Goal: Check status: Check status

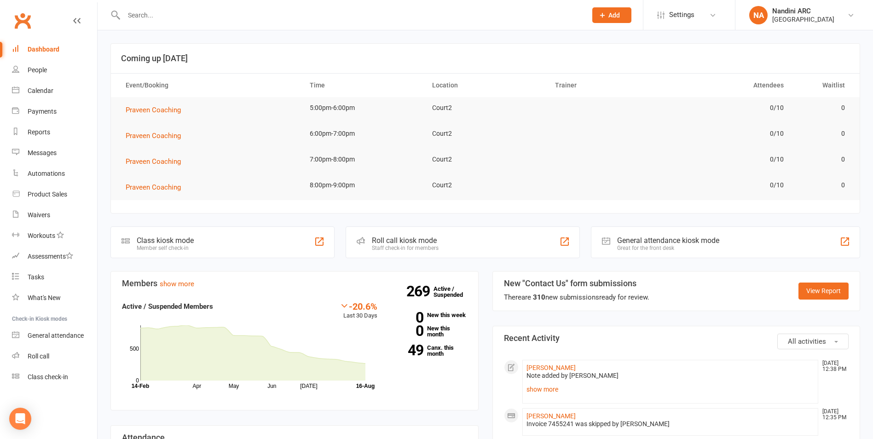
click at [164, 14] on input "text" at bounding box center [350, 15] width 459 height 13
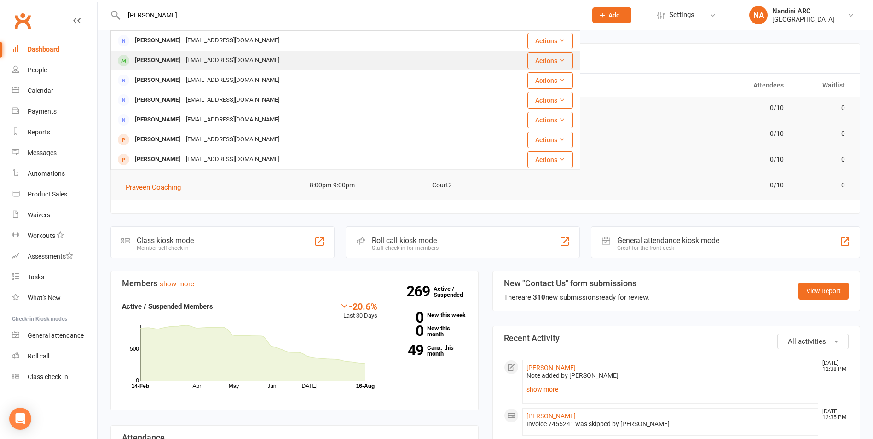
type input "[PERSON_NAME]"
click at [183, 61] on div "Skgnila@gmail.com" at bounding box center [232, 60] width 99 height 13
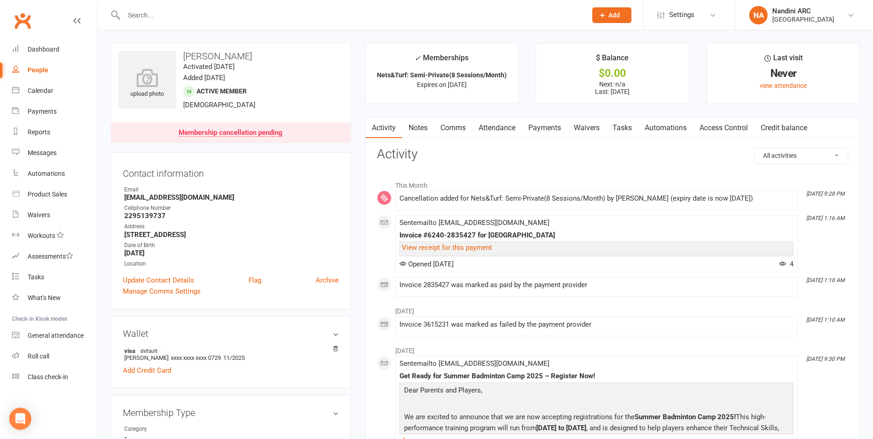
click at [559, 126] on link "Payments" at bounding box center [545, 127] width 46 height 21
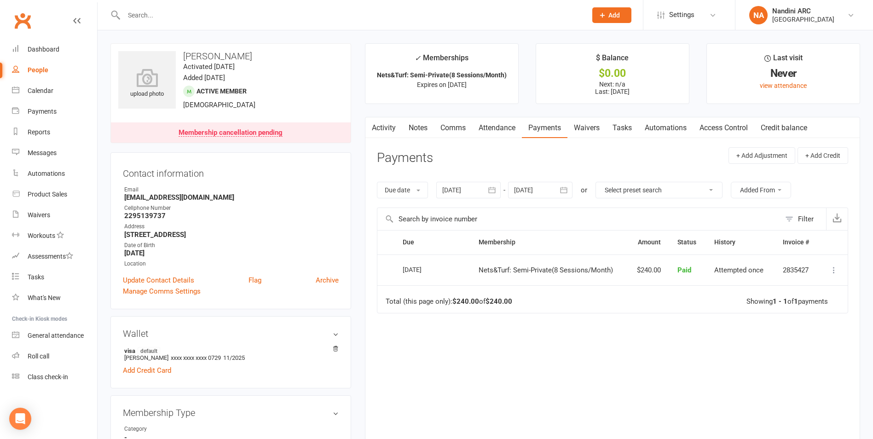
click at [568, 190] on icon "button" at bounding box center [563, 189] width 9 height 9
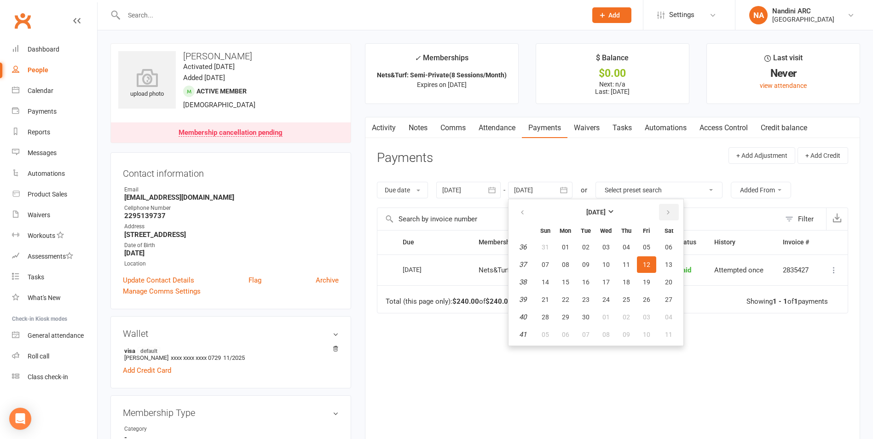
click at [671, 215] on icon "button" at bounding box center [668, 212] width 6 height 7
click at [676, 247] on button "04" at bounding box center [668, 247] width 23 height 17
type input "04 Oct 2025"
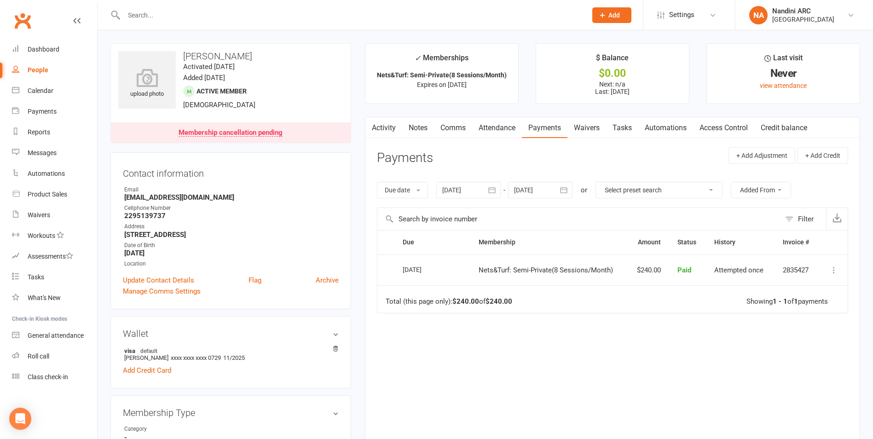
click at [175, 17] on input "text" at bounding box center [350, 15] width 459 height 13
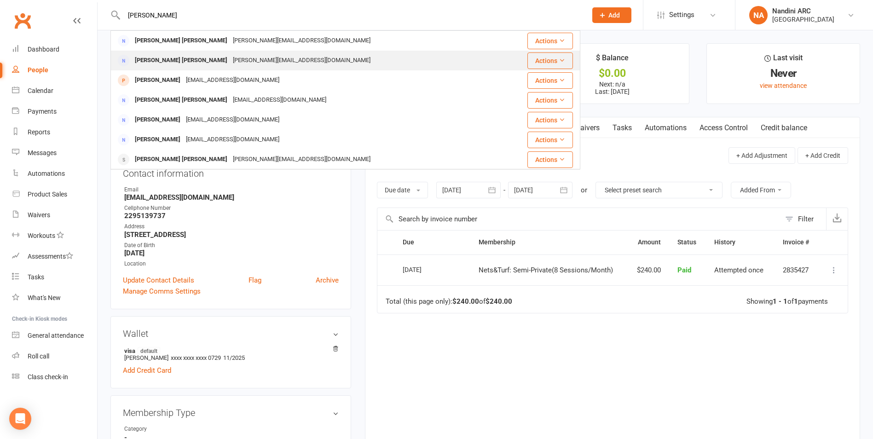
type input "krishna kumar"
click at [247, 56] on div "[PERSON_NAME][EMAIL_ADDRESS][DOMAIN_NAME]" at bounding box center [301, 60] width 143 height 13
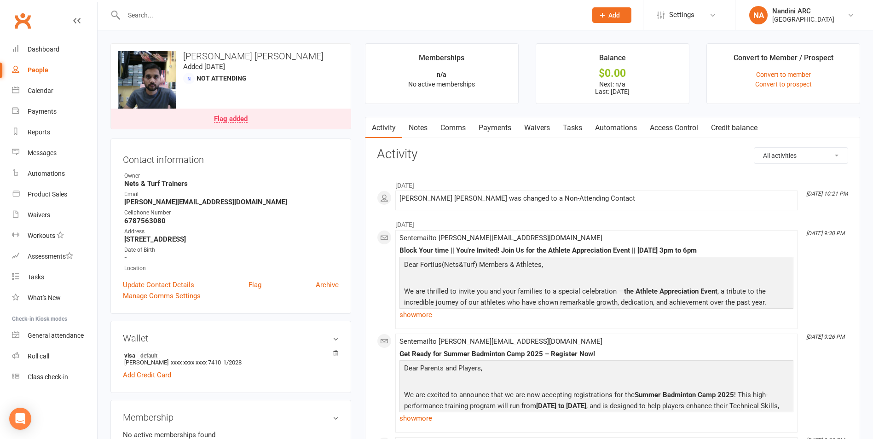
click at [495, 128] on link "Payments" at bounding box center [495, 127] width 46 height 21
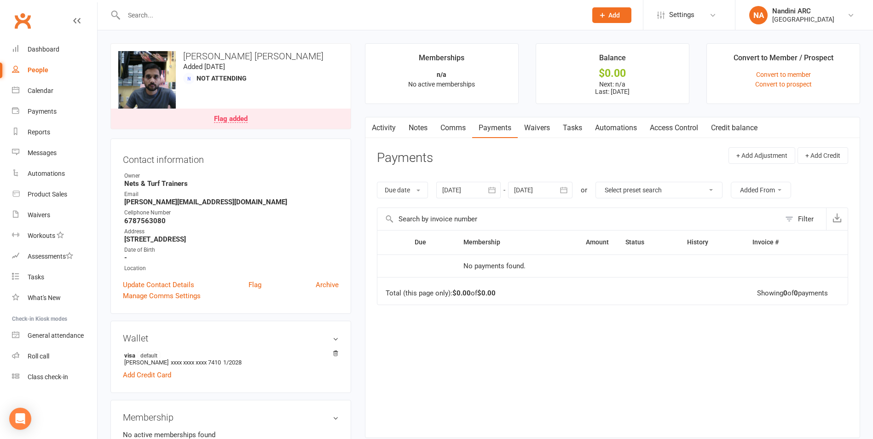
click at [495, 197] on button "button" at bounding box center [492, 190] width 17 height 17
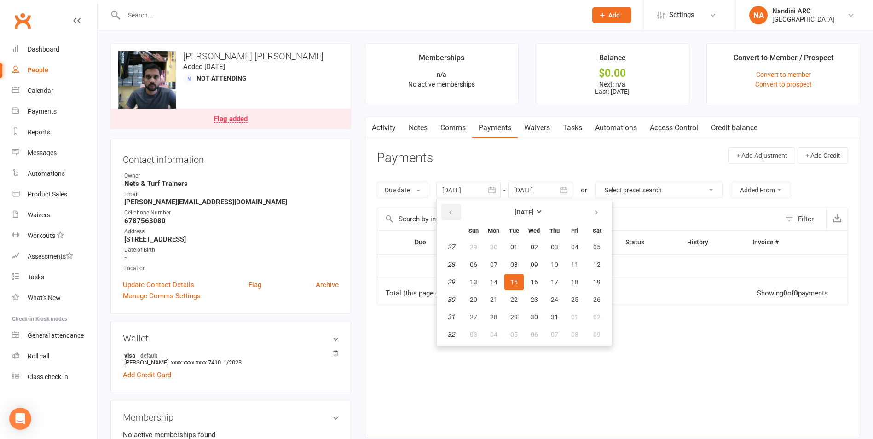
click at [446, 212] on button "button" at bounding box center [451, 212] width 20 height 17
click at [473, 261] on span "02" at bounding box center [473, 264] width 7 height 7
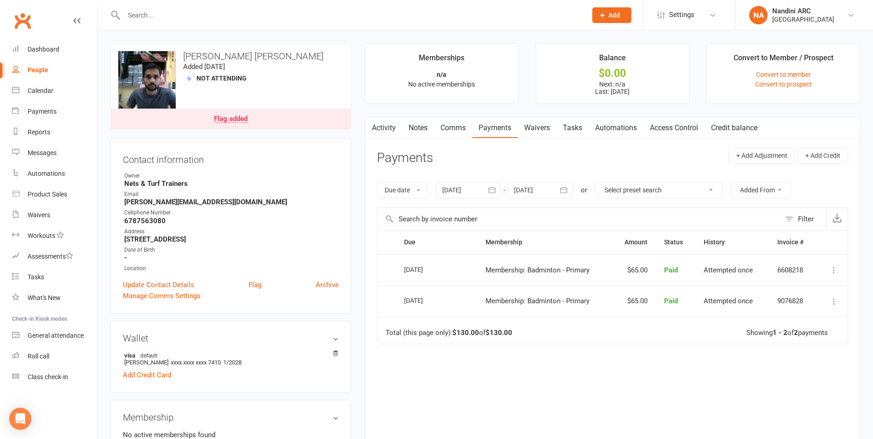
click at [487, 194] on button "button" at bounding box center [492, 190] width 17 height 17
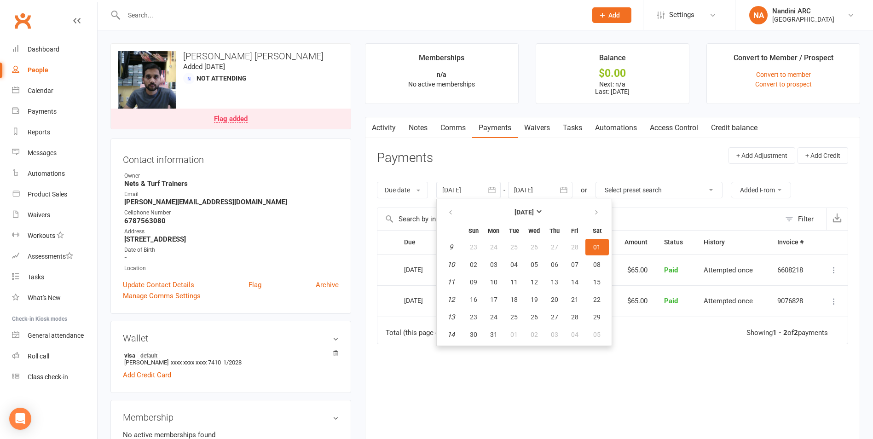
click at [454, 221] on th at bounding box center [450, 212] width 23 height 20
click at [453, 214] on icon "button" at bounding box center [450, 212] width 6 height 7
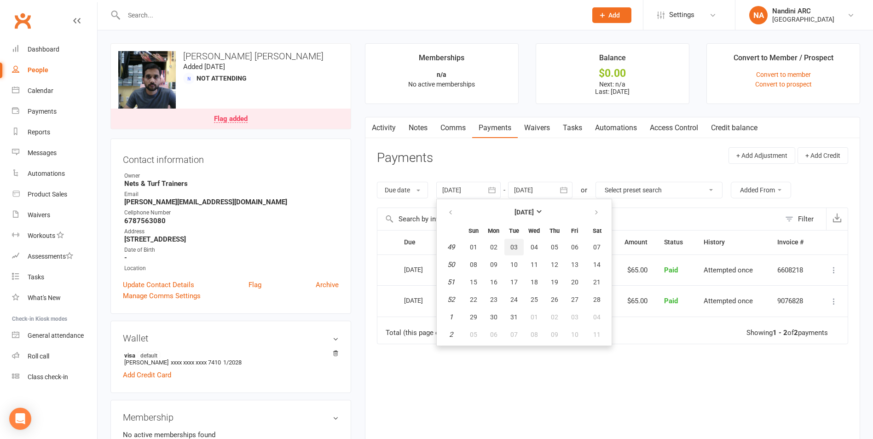
click at [514, 255] on button "03" at bounding box center [513, 247] width 19 height 17
type input "[DATE]"
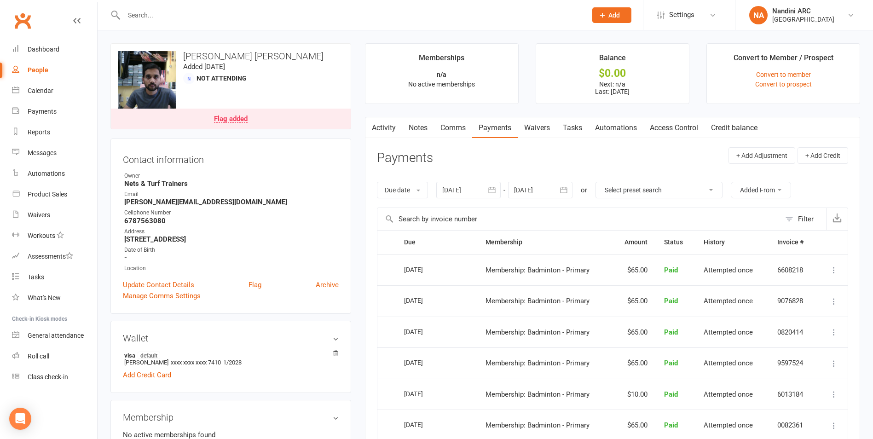
click at [418, 127] on link "Notes" at bounding box center [418, 127] width 32 height 21
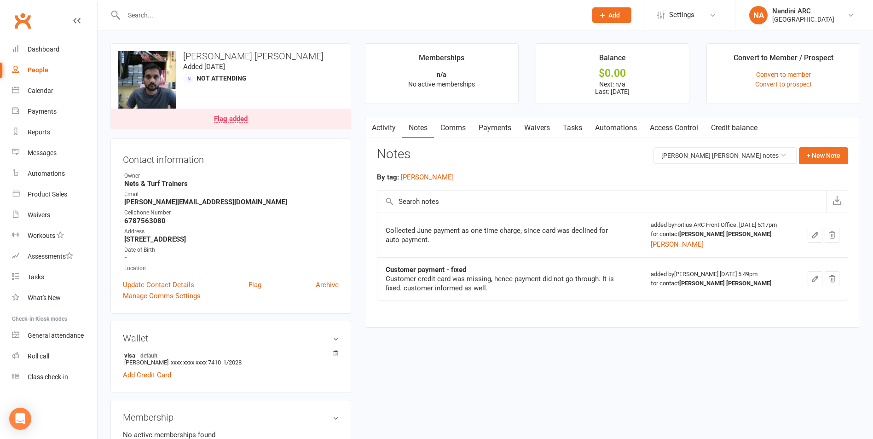
click at [506, 130] on link "Payments" at bounding box center [495, 127] width 46 height 21
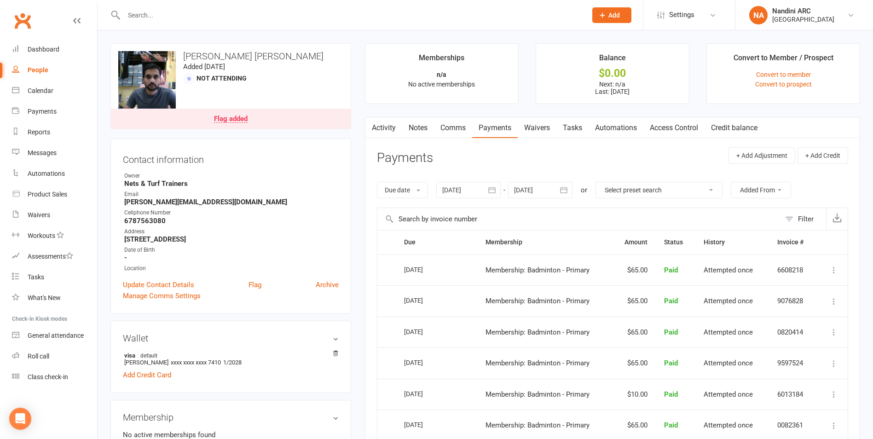
scroll to position [46, 0]
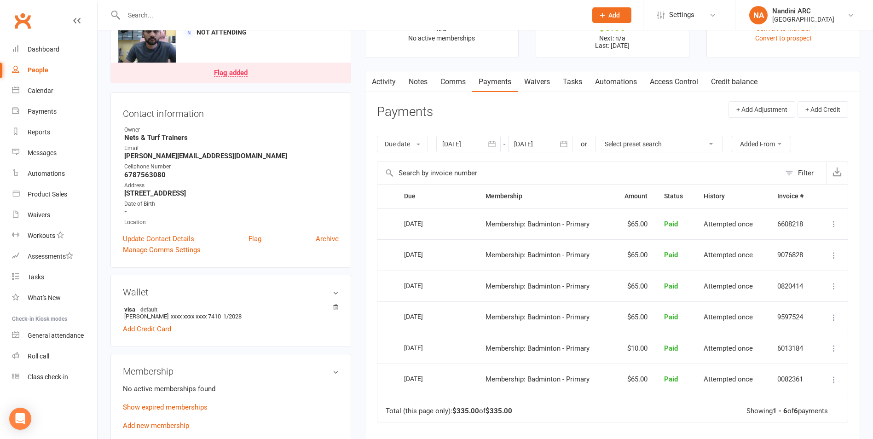
click at [421, 79] on link "Notes" at bounding box center [418, 81] width 32 height 21
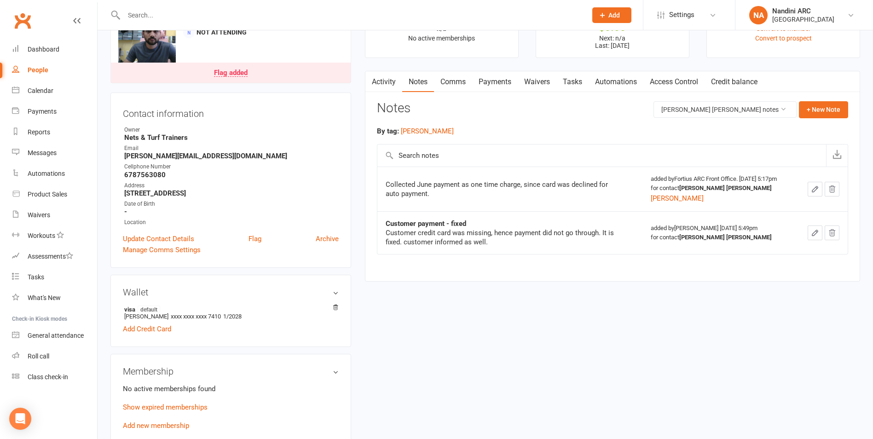
click at [500, 83] on link "Payments" at bounding box center [495, 81] width 46 height 21
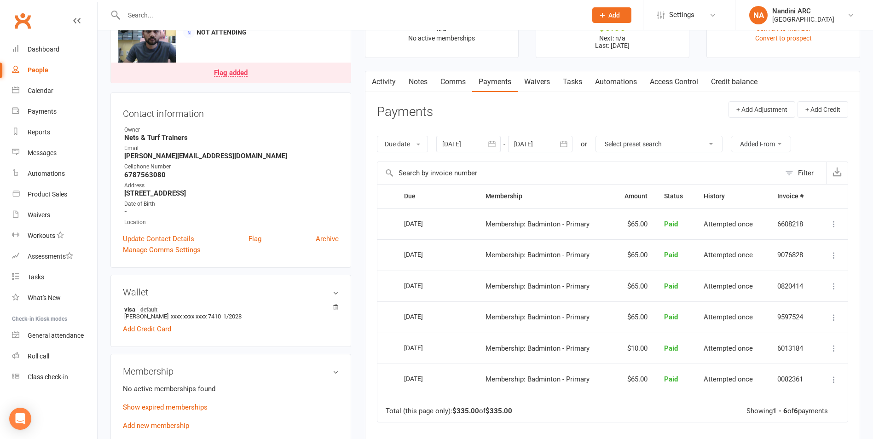
click at [561, 149] on button "button" at bounding box center [564, 144] width 17 height 17
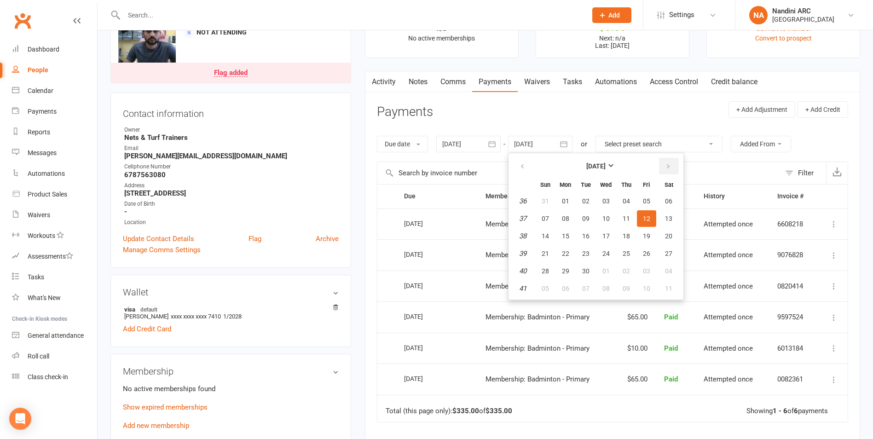
click at [669, 163] on icon "button" at bounding box center [668, 166] width 6 height 7
click at [663, 203] on button "04" at bounding box center [668, 201] width 23 height 17
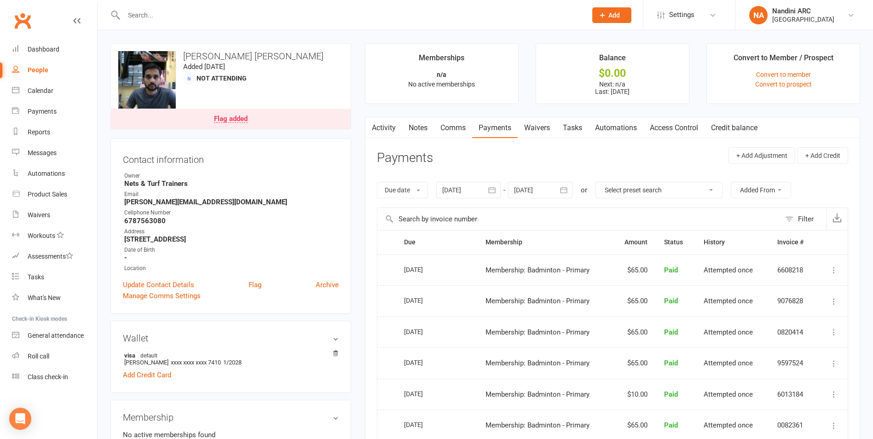
click at [567, 193] on icon "button" at bounding box center [563, 190] width 7 height 6
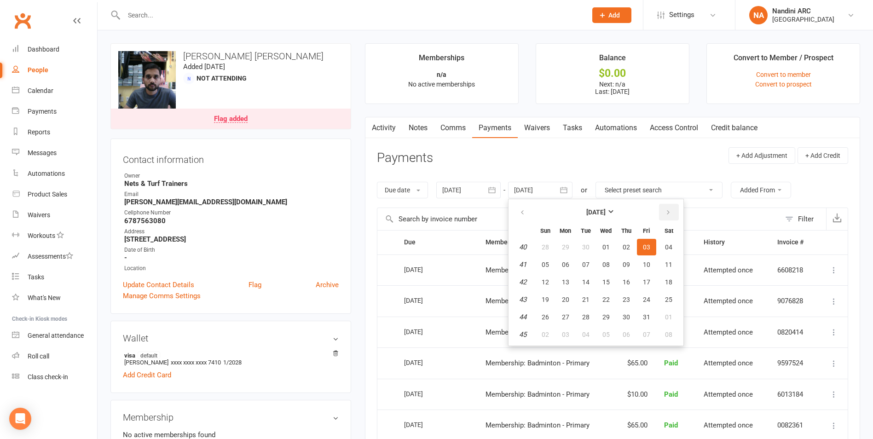
click at [665, 215] on button "button" at bounding box center [669, 212] width 20 height 17
click at [678, 253] on button "03" at bounding box center [668, 247] width 23 height 17
type input "03 Jan 2026"
